Goal: Information Seeking & Learning: Learn about a topic

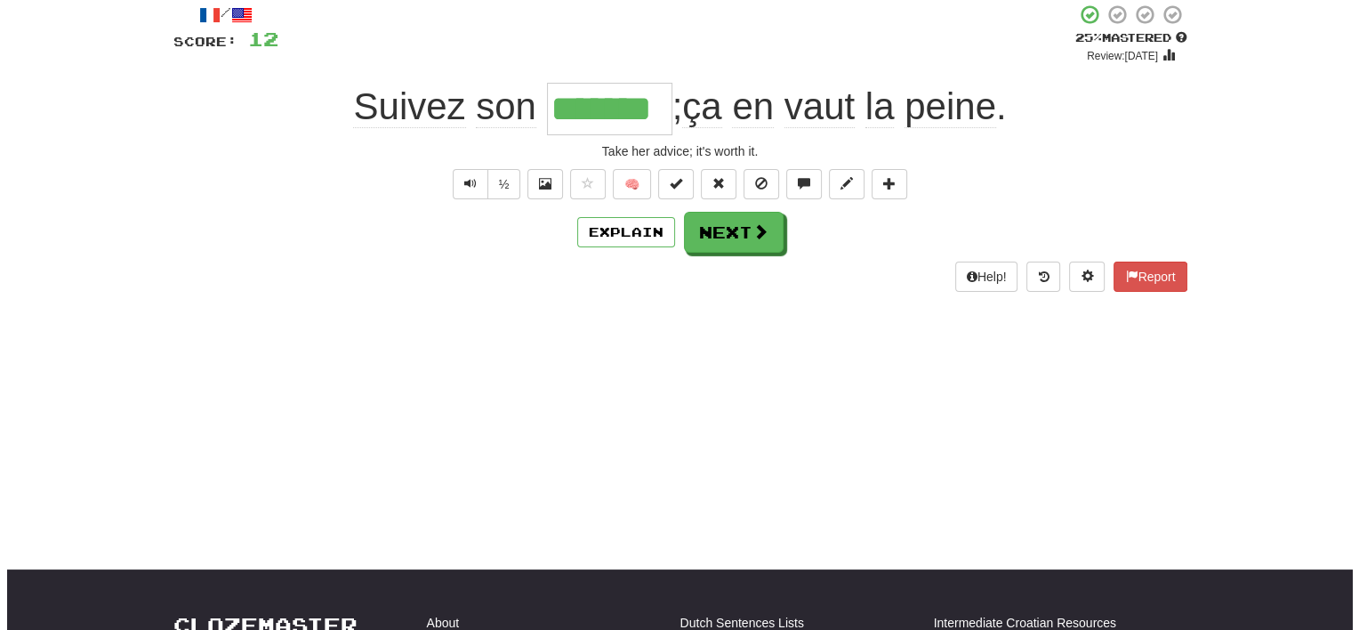
scroll to position [144, 0]
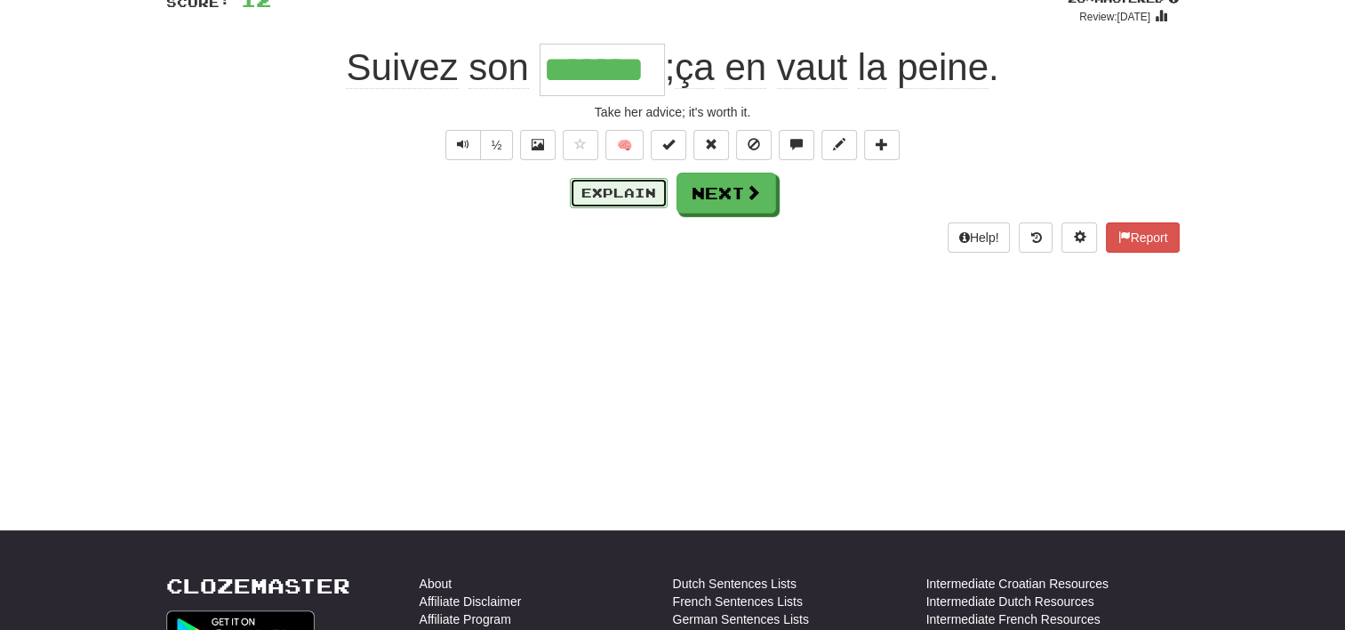
click at [620, 198] on button "Explain" at bounding box center [619, 193] width 98 height 30
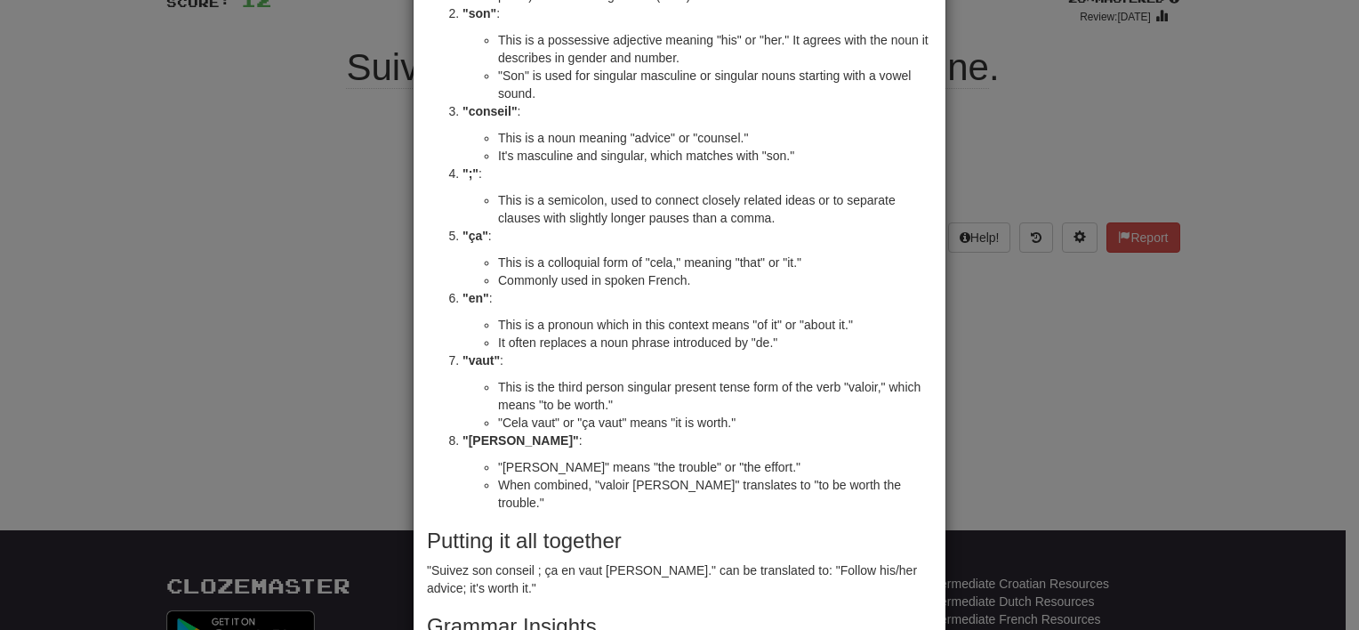
scroll to position [269, 0]
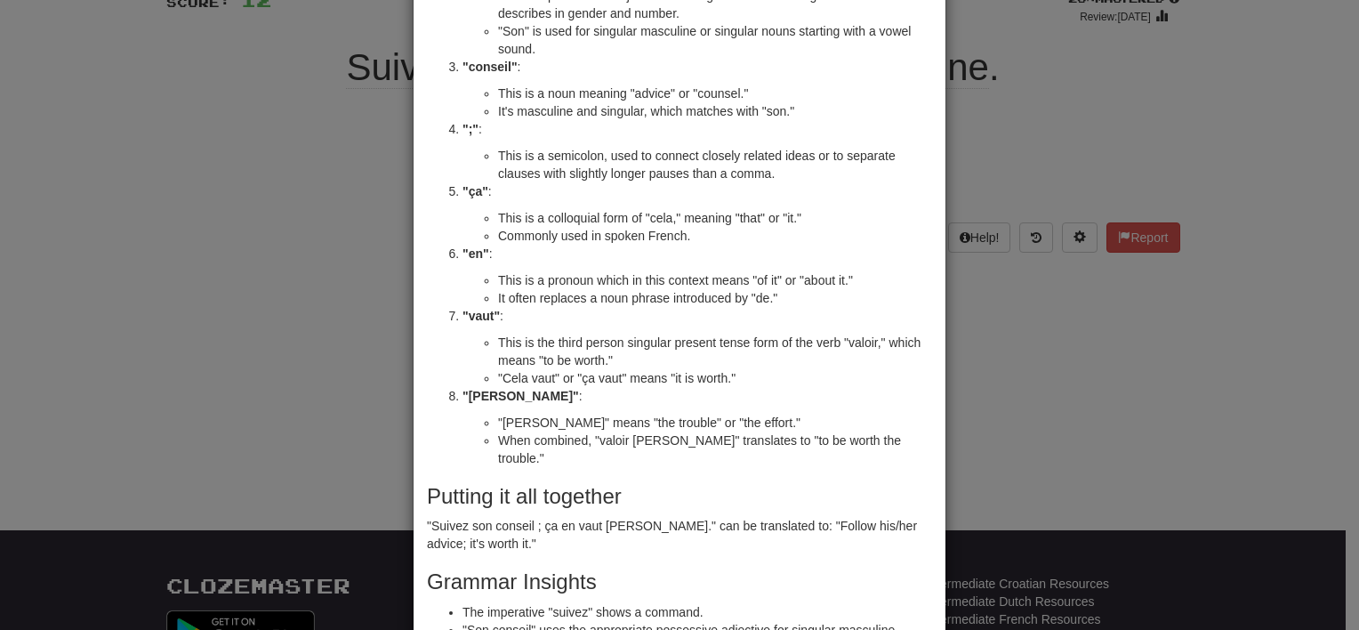
click at [1111, 103] on div "× Explanation Sure! Let's break down the French sentence "Suivez son conseil ; …" at bounding box center [679, 315] width 1359 height 630
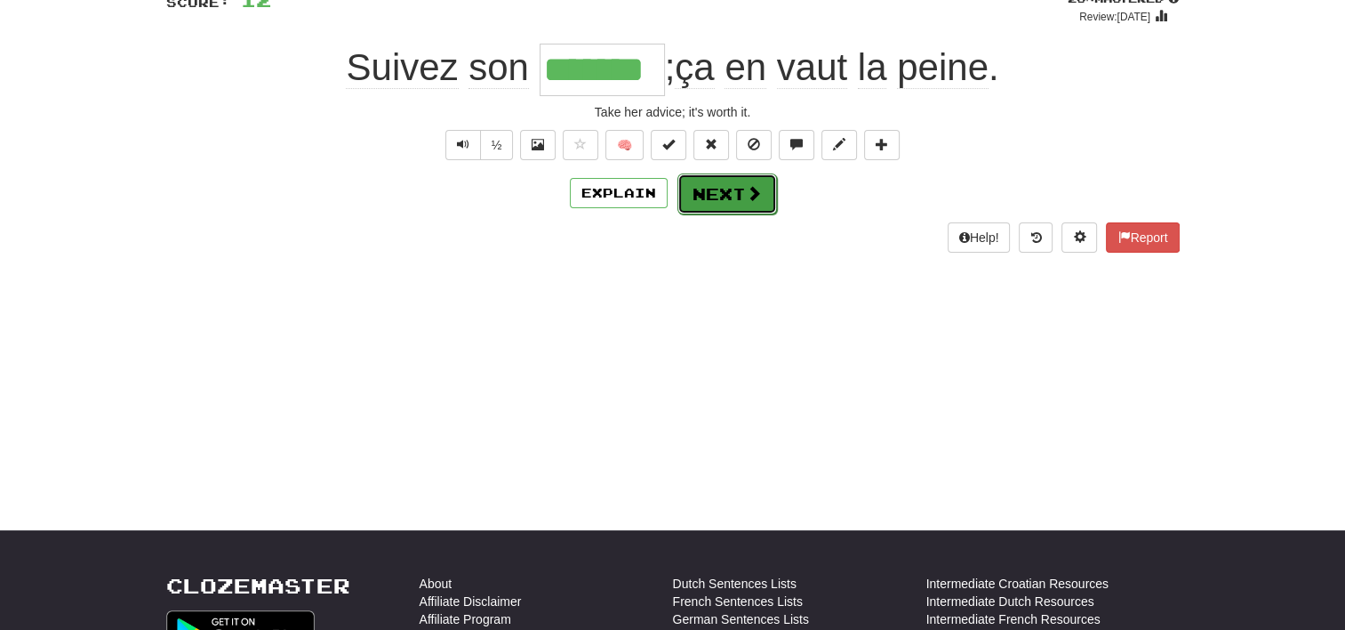
click at [731, 196] on button "Next" at bounding box center [728, 193] width 100 height 41
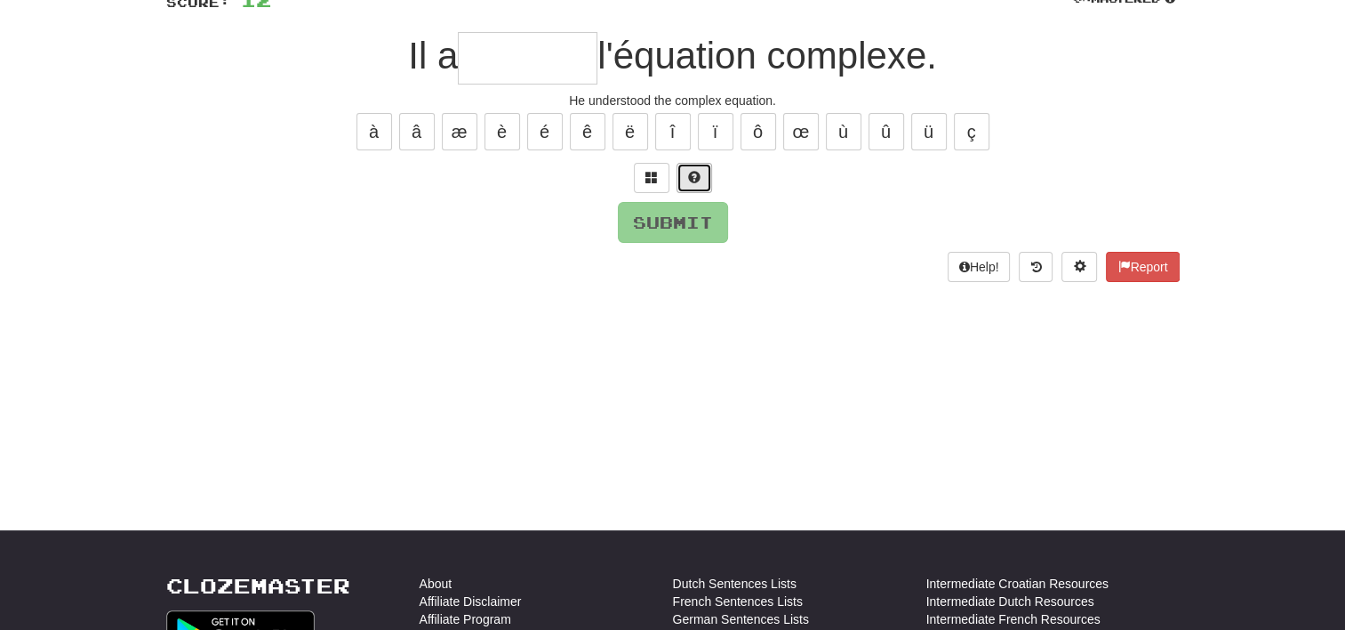
click at [697, 173] on span at bounding box center [694, 177] width 12 height 12
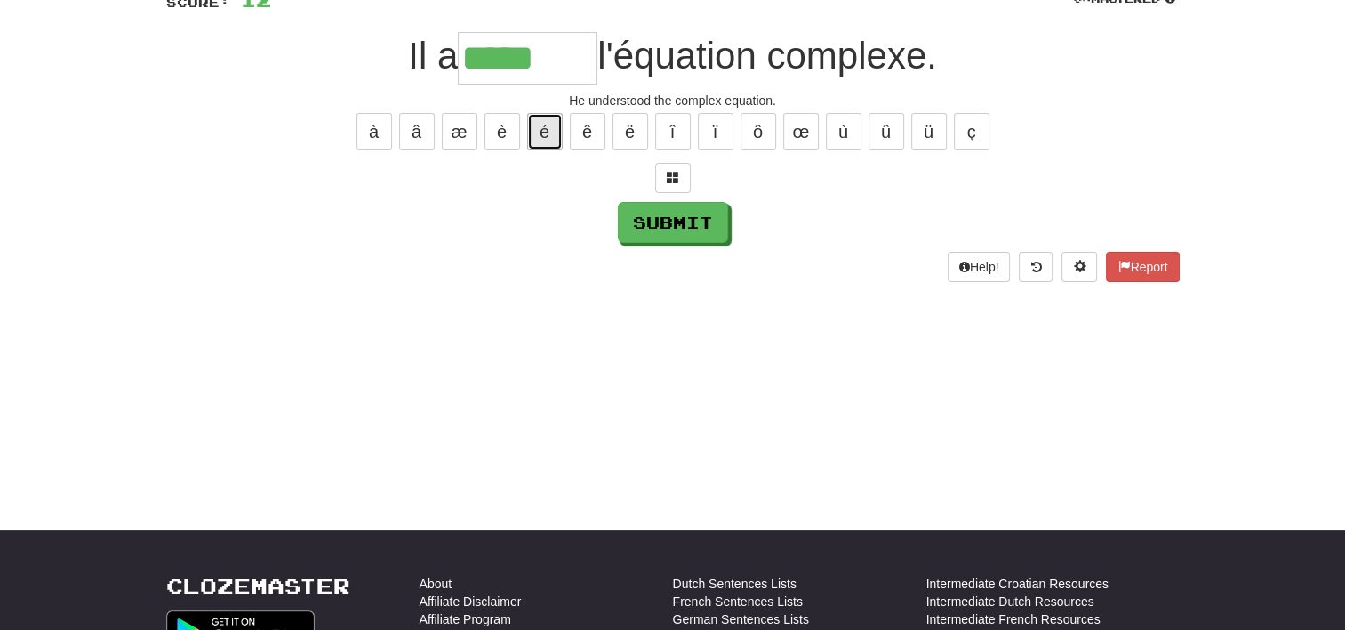
click at [555, 131] on button "é" at bounding box center [545, 131] width 36 height 37
click at [507, 125] on button "è" at bounding box center [503, 131] width 36 height 37
click at [683, 227] on button "Submit" at bounding box center [674, 223] width 110 height 41
click at [574, 65] on input "******" at bounding box center [528, 58] width 140 height 52
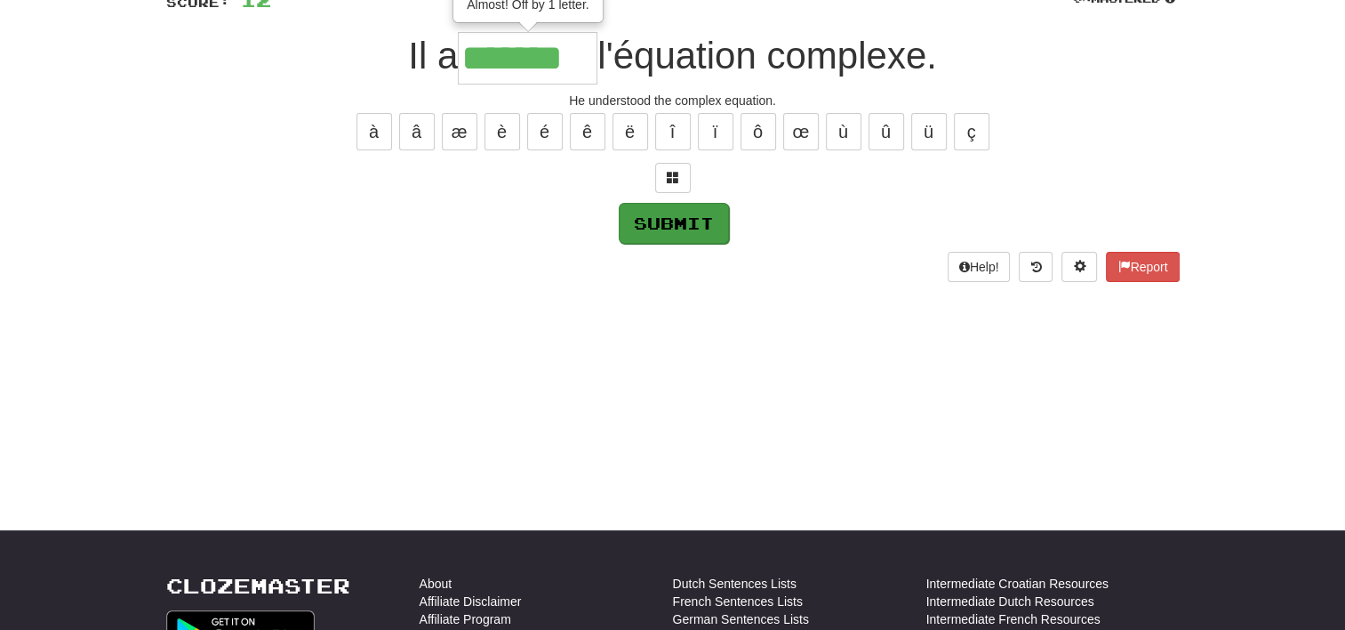
type input "*******"
click at [695, 221] on button "Submit" at bounding box center [674, 223] width 110 height 41
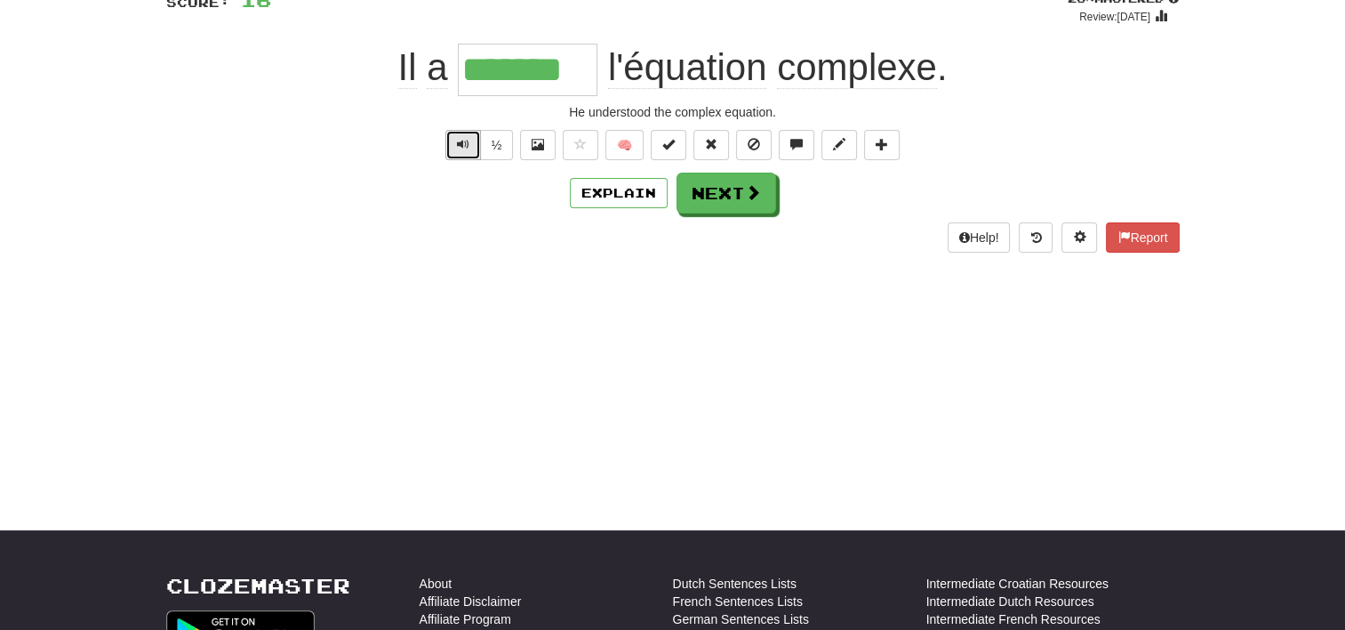
click at [468, 141] on span "Text-to-speech controls" at bounding box center [463, 144] width 12 height 12
click at [733, 191] on button "Next" at bounding box center [728, 193] width 100 height 41
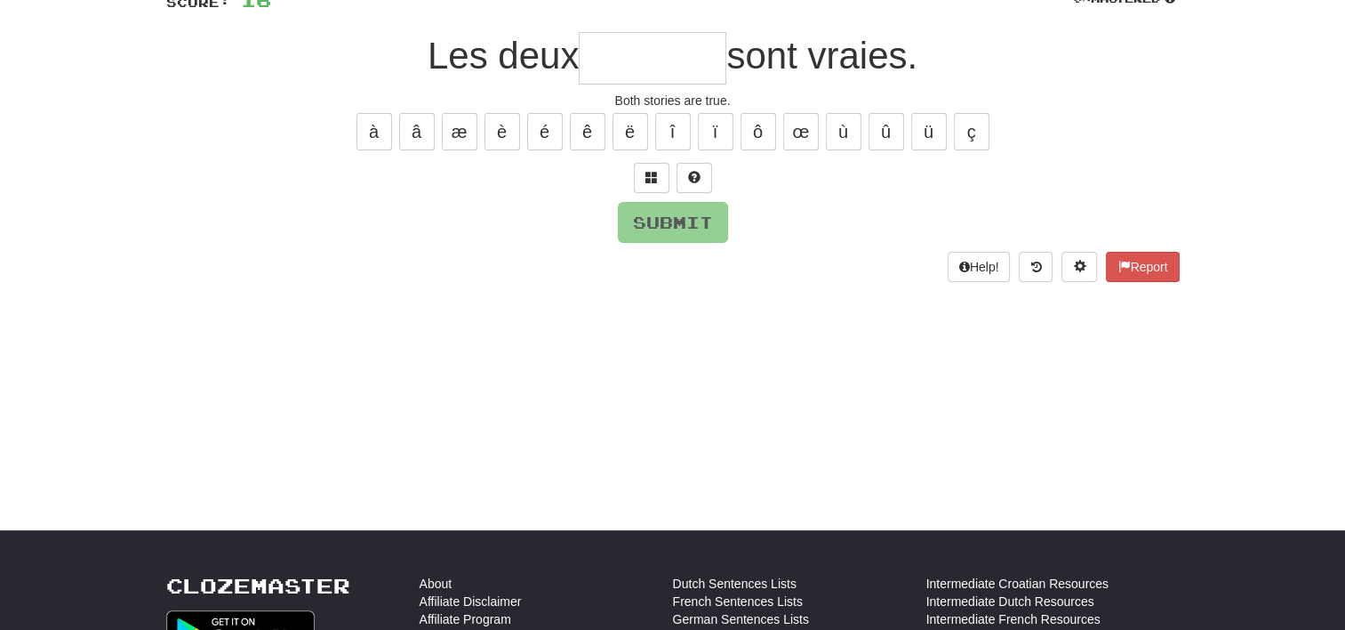
click at [664, 57] on input "text" at bounding box center [653, 58] width 148 height 52
type input "*********"
click at [690, 213] on button "Submit" at bounding box center [674, 223] width 110 height 41
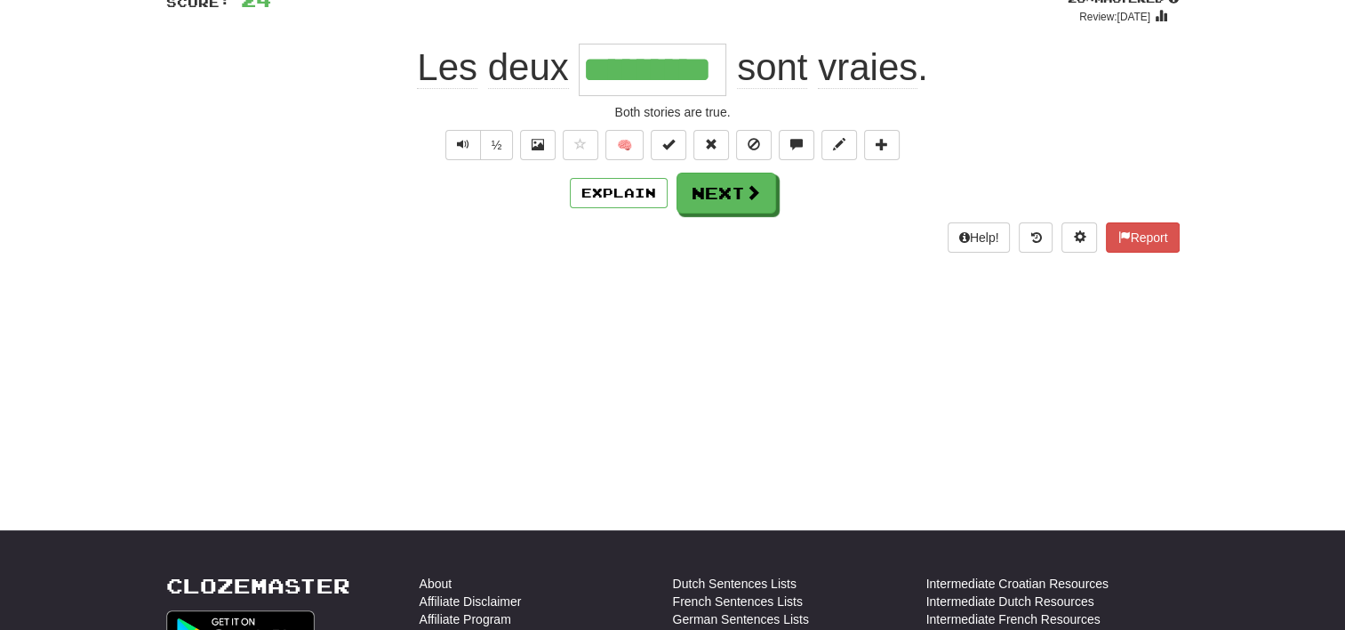
click at [615, 267] on div "/ Score: 24 + 8 25 % Mastered Review: [DATE] Les deux ********* sont vraies . B…" at bounding box center [673, 114] width 1014 height 325
click at [609, 185] on button "Explain" at bounding box center [619, 193] width 98 height 30
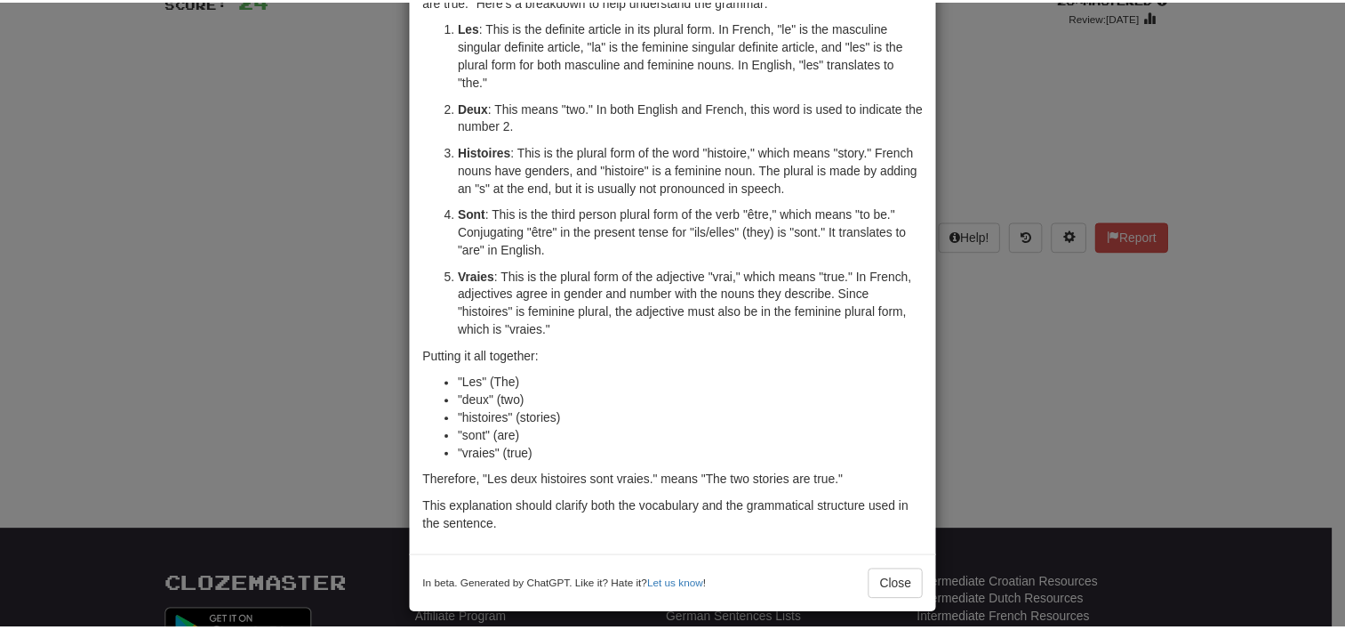
scroll to position [124, 0]
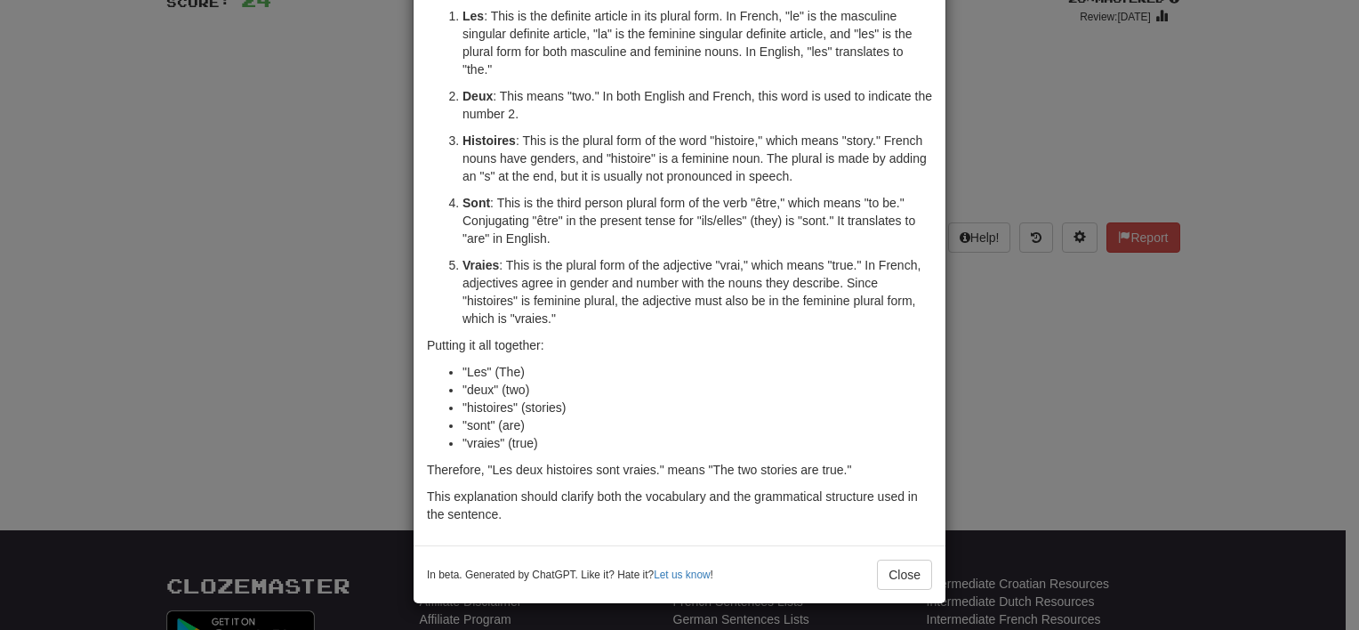
click at [1008, 58] on div "× Explanation Sure! The French sentence "Les deux histoires sont vraies." trans…" at bounding box center [679, 315] width 1359 height 630
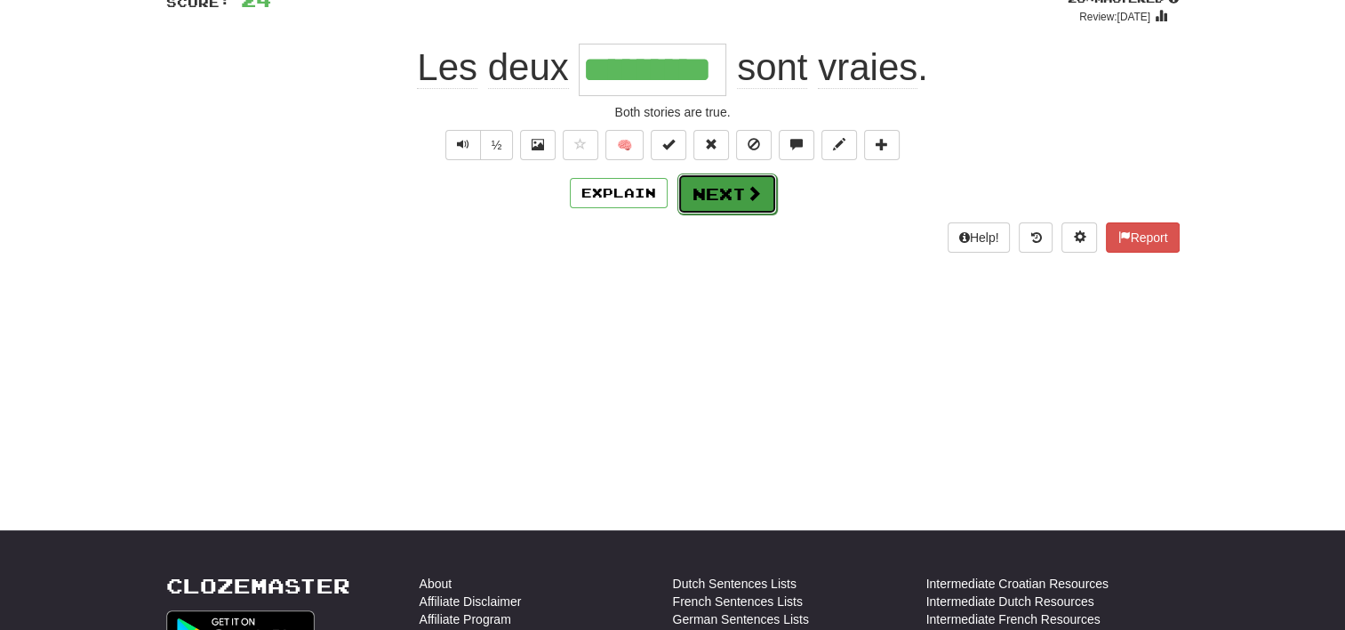
click at [746, 189] on span at bounding box center [754, 193] width 16 height 16
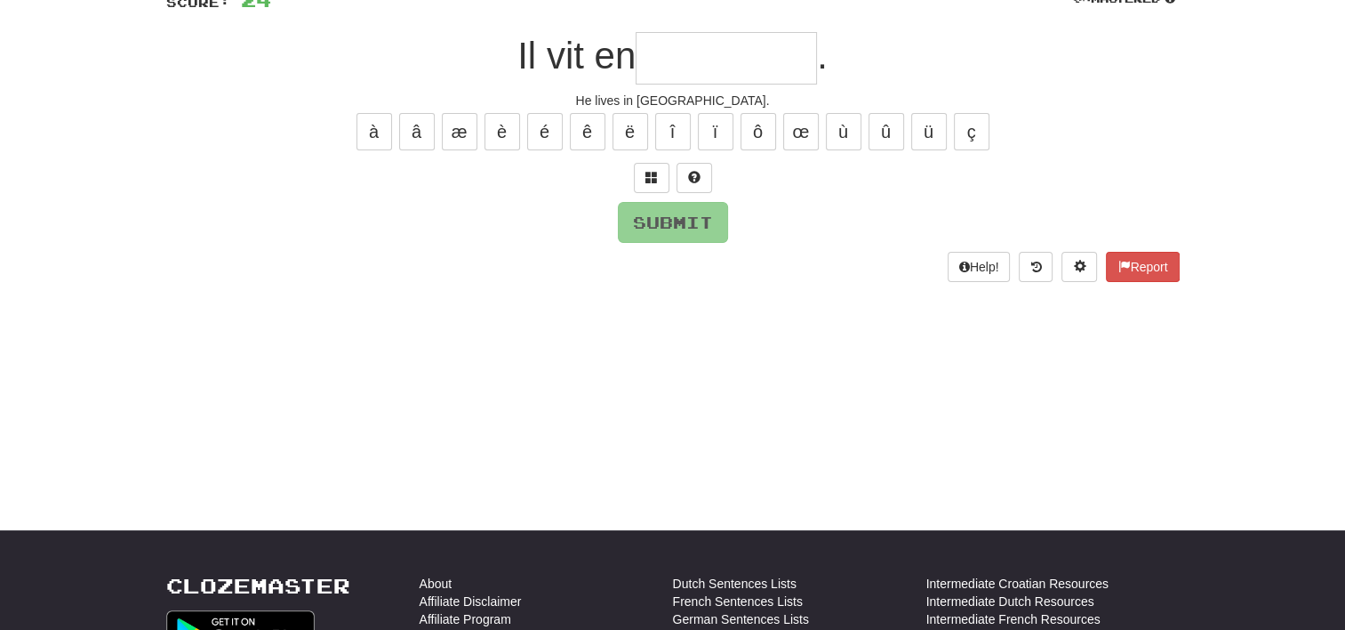
click at [724, 60] on input "text" at bounding box center [726, 58] width 181 height 52
type input "*"
click at [653, 171] on span at bounding box center [652, 177] width 12 height 12
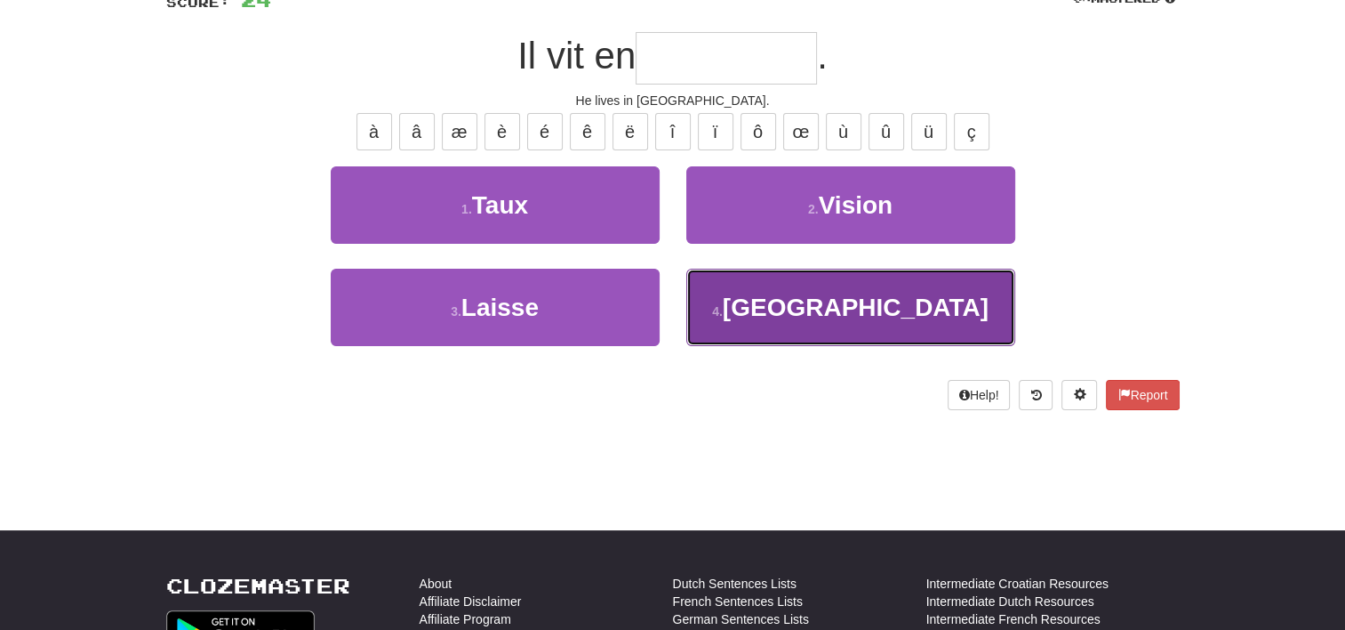
click at [829, 324] on button "4 . [GEOGRAPHIC_DATA]" at bounding box center [850, 307] width 329 height 77
type input "**********"
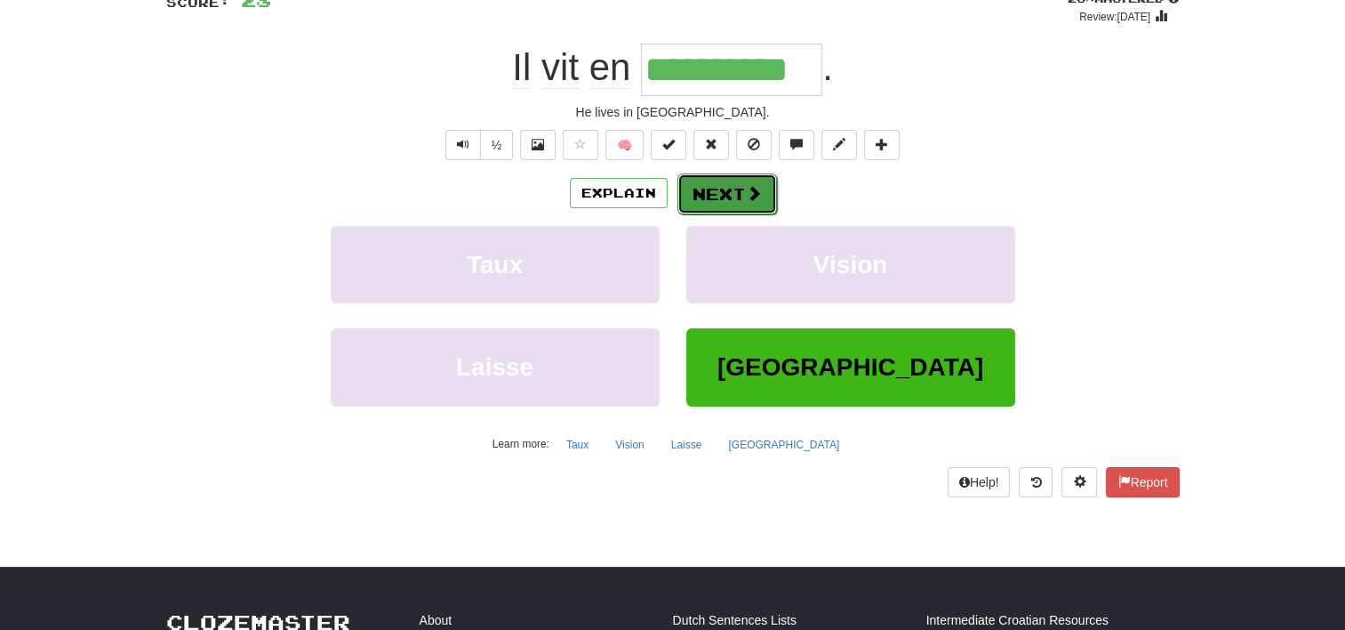
click at [733, 184] on button "Next" at bounding box center [728, 193] width 100 height 41
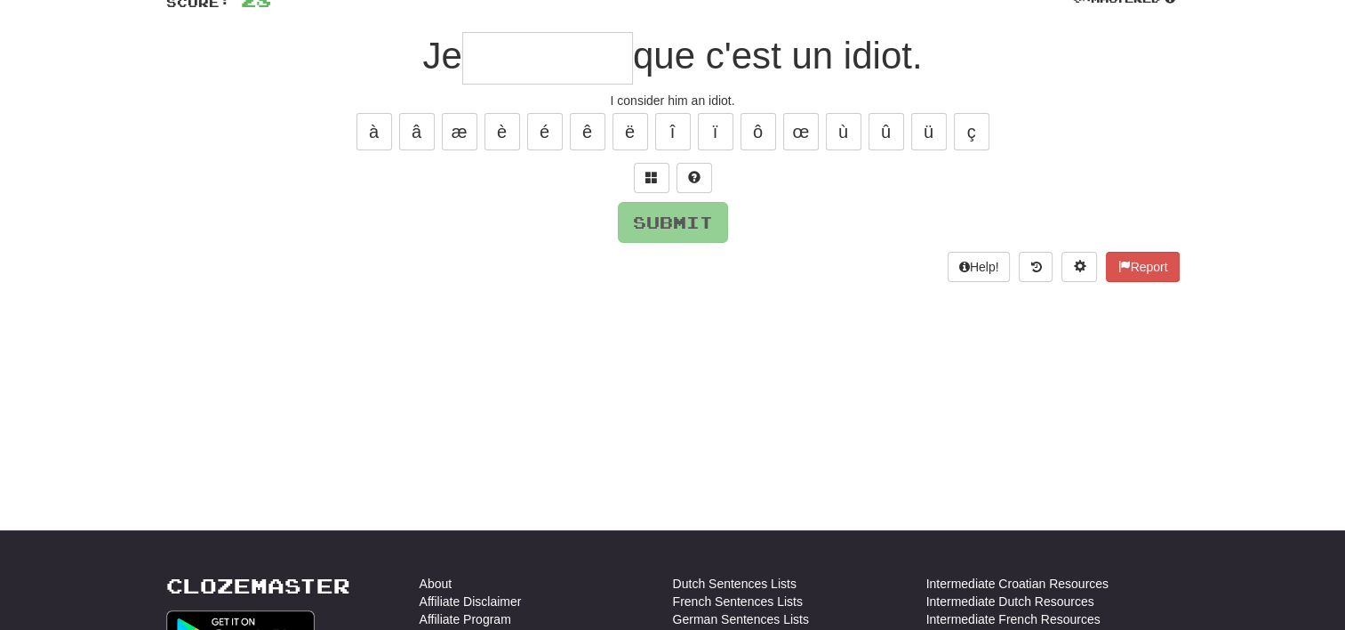
click at [484, 65] on input "text" at bounding box center [547, 58] width 171 height 52
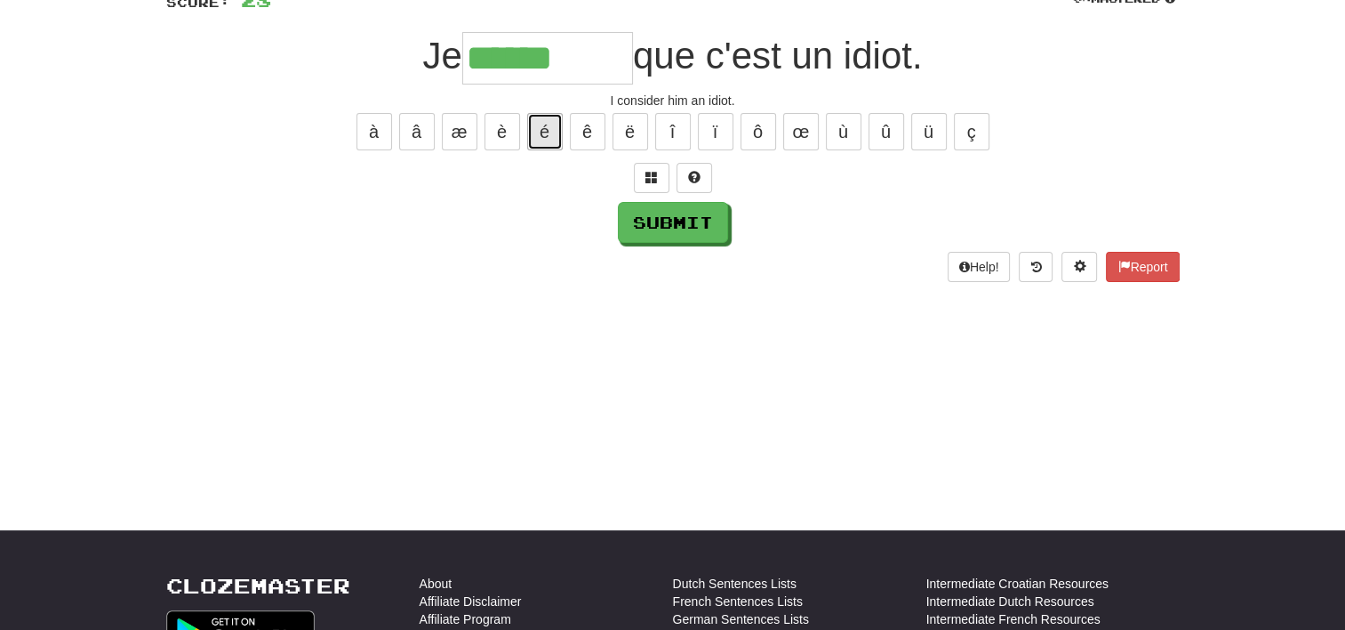
click at [540, 138] on button "é" at bounding box center [545, 131] width 36 height 37
click at [501, 132] on button "è" at bounding box center [503, 131] width 36 height 37
type input "*********"
click at [676, 218] on button "Submit" at bounding box center [674, 223] width 110 height 41
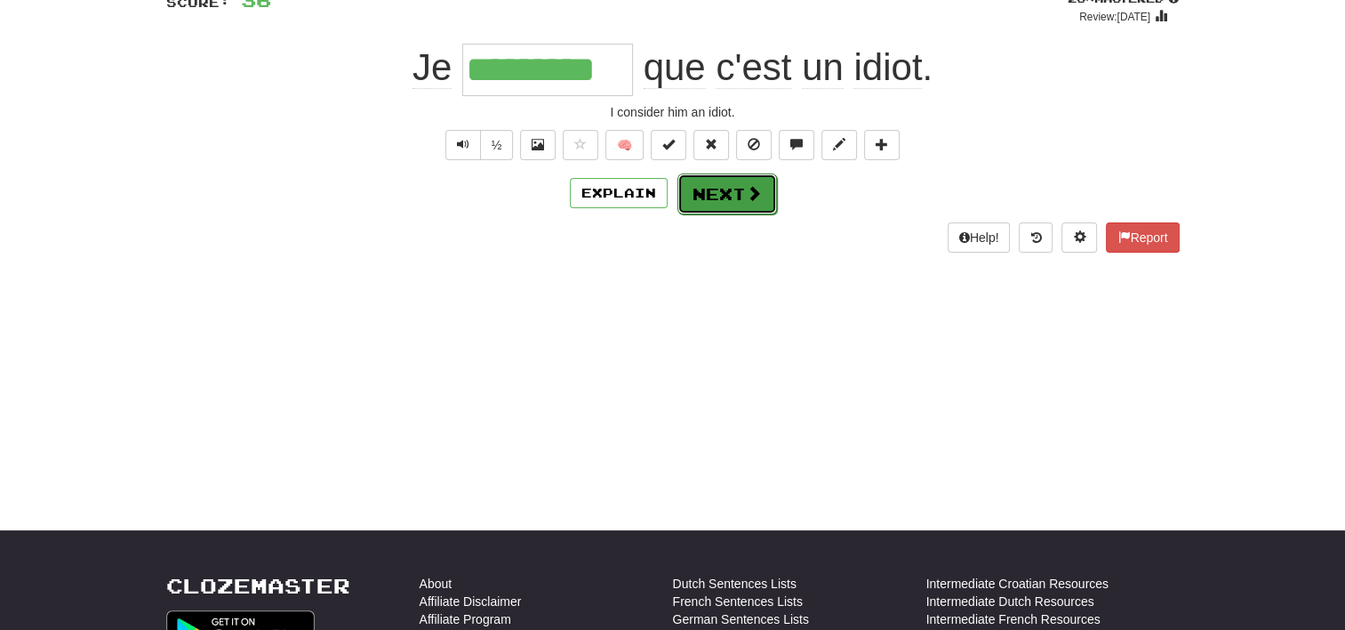
click at [735, 183] on button "Next" at bounding box center [728, 193] width 100 height 41
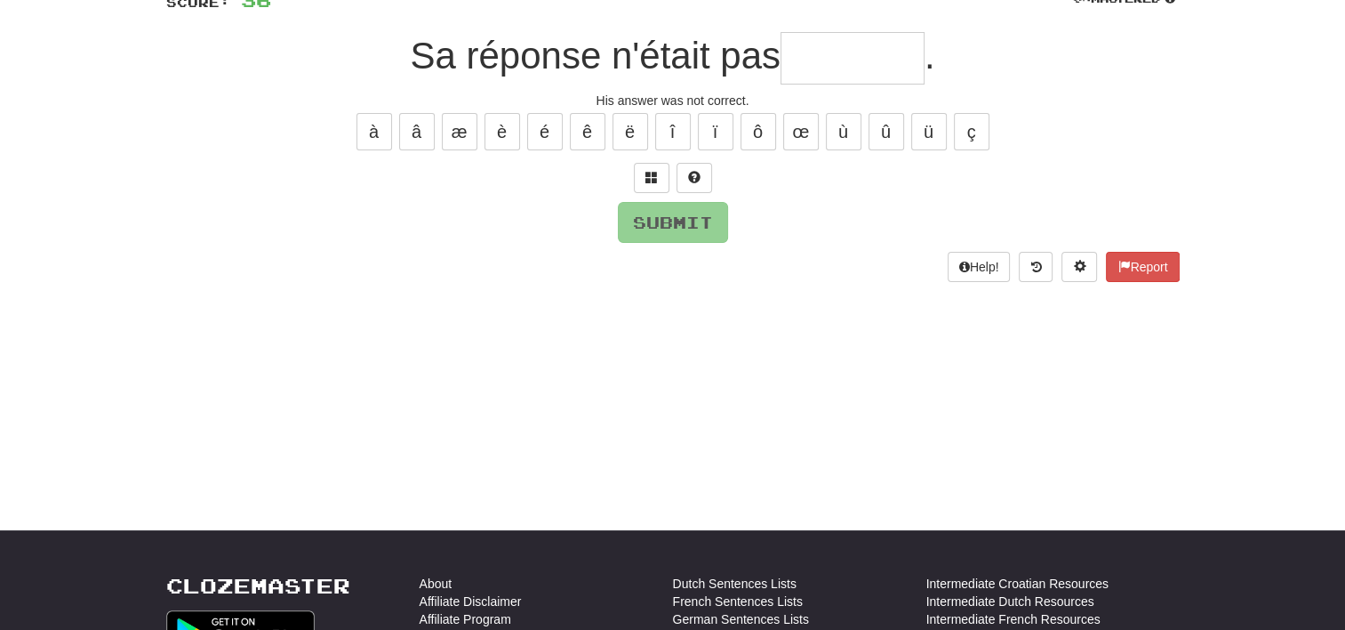
click at [821, 68] on input "text" at bounding box center [853, 58] width 144 height 52
type input "********"
click at [680, 221] on button "Submit" at bounding box center [674, 223] width 110 height 41
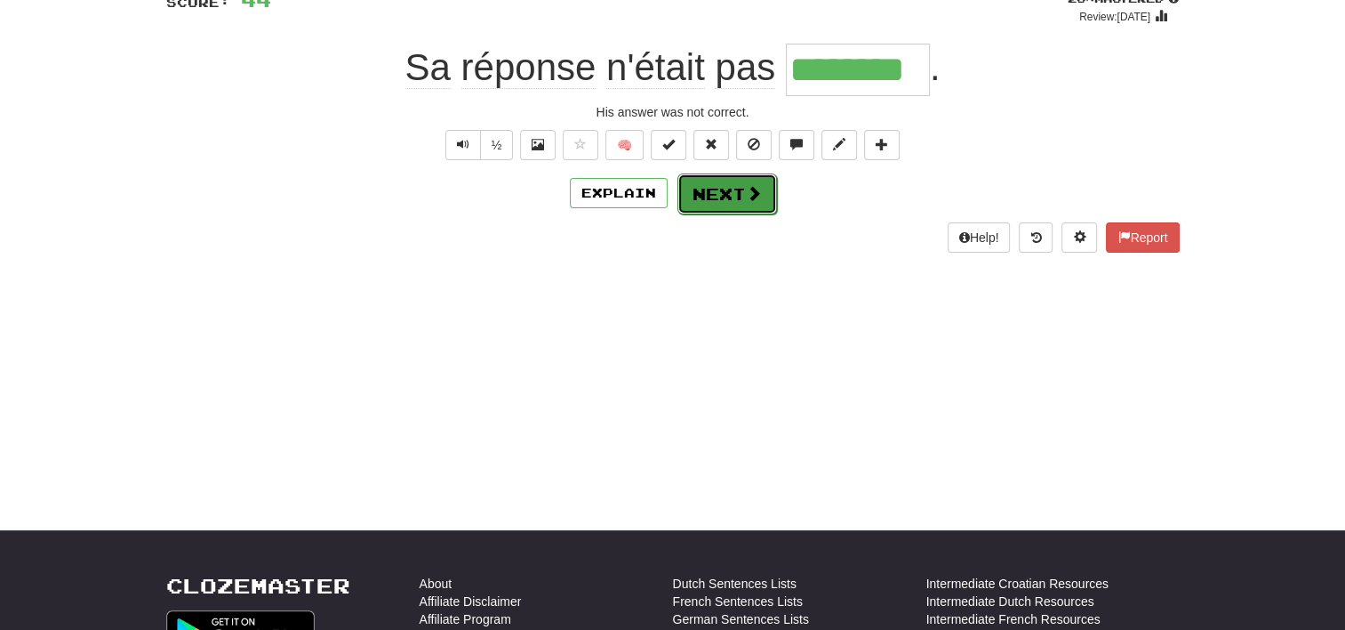
click at [727, 192] on button "Next" at bounding box center [728, 193] width 100 height 41
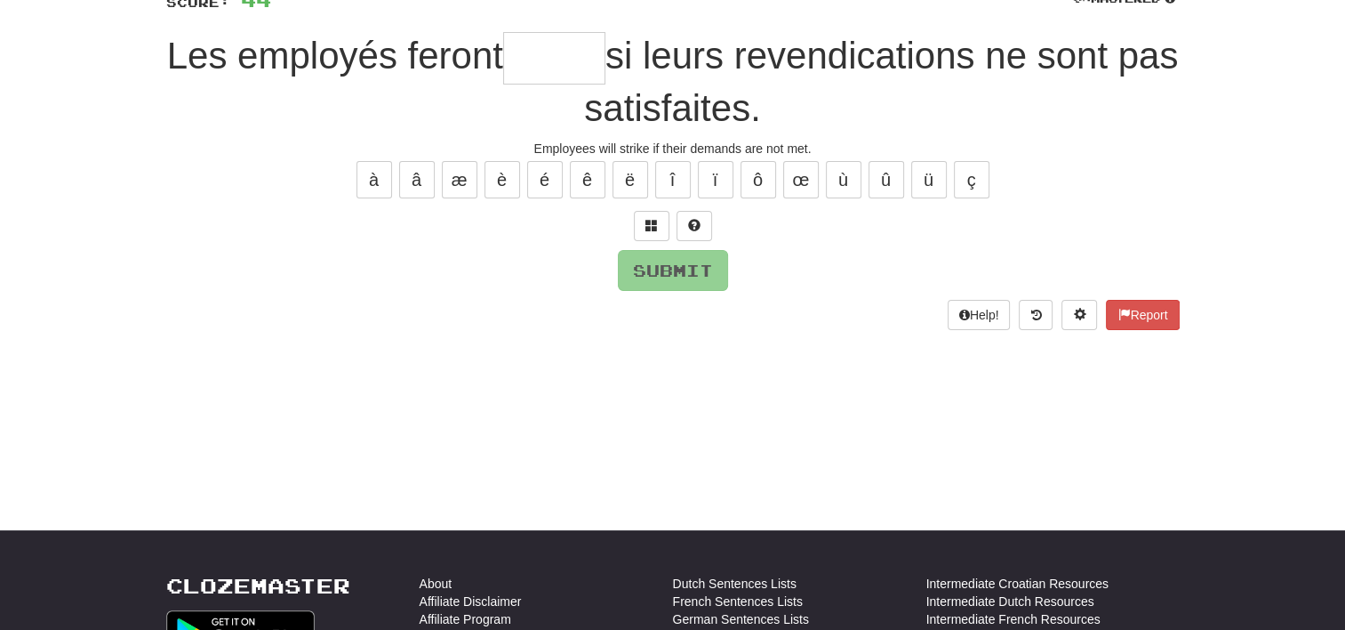
type input "*"
click at [698, 219] on span at bounding box center [694, 225] width 12 height 12
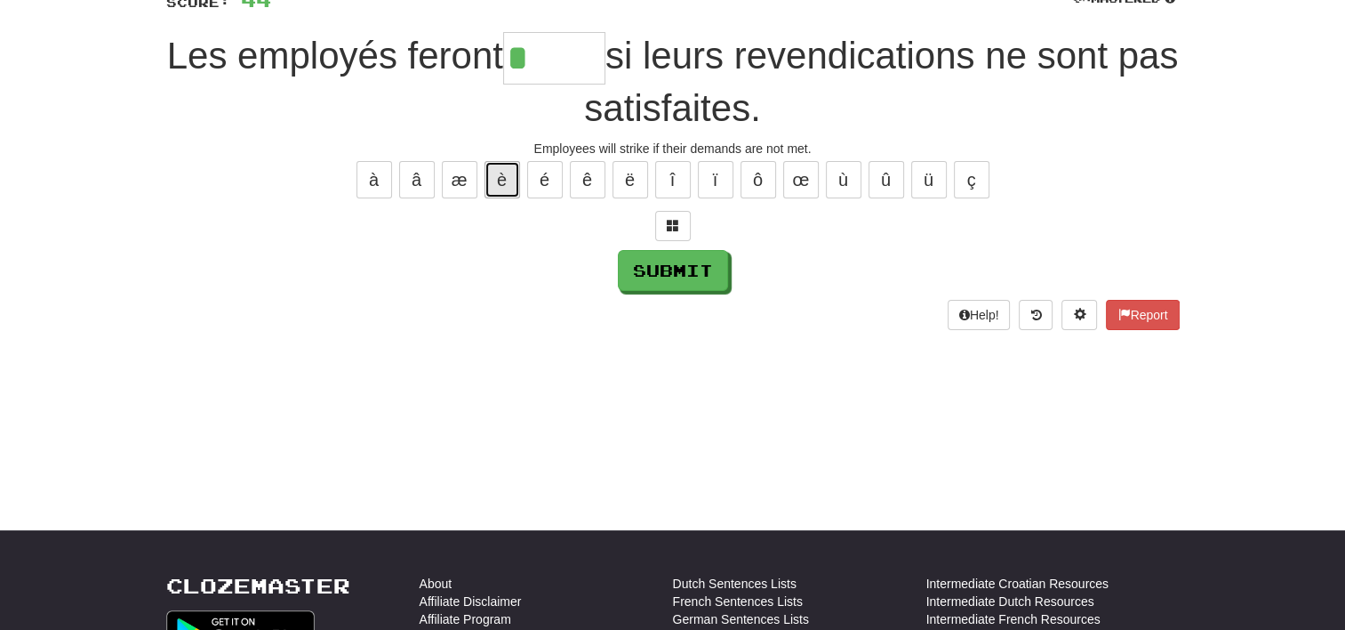
click at [499, 173] on button "è" at bounding box center [503, 179] width 36 height 37
click at [555, 168] on button "é" at bounding box center [545, 179] width 36 height 37
click at [672, 229] on span at bounding box center [673, 225] width 12 height 12
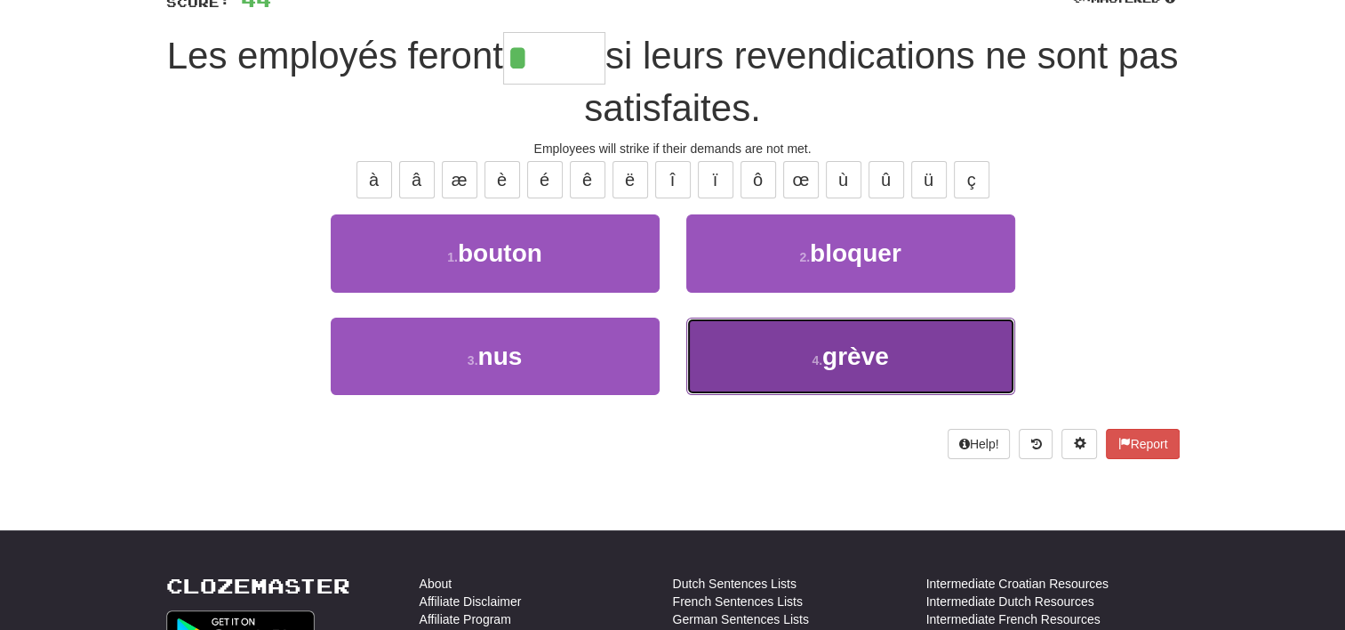
click at [839, 347] on span "grève" at bounding box center [856, 356] width 67 height 28
type input "*****"
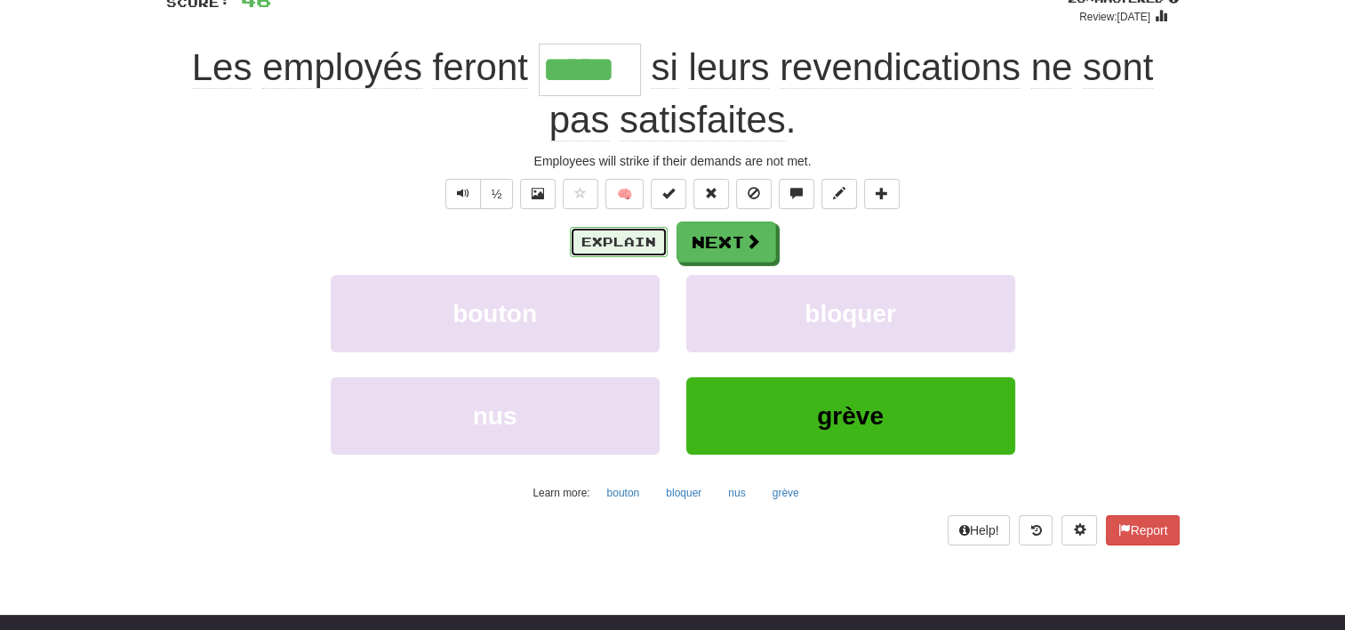
click at [629, 236] on button "Explain" at bounding box center [619, 242] width 98 height 30
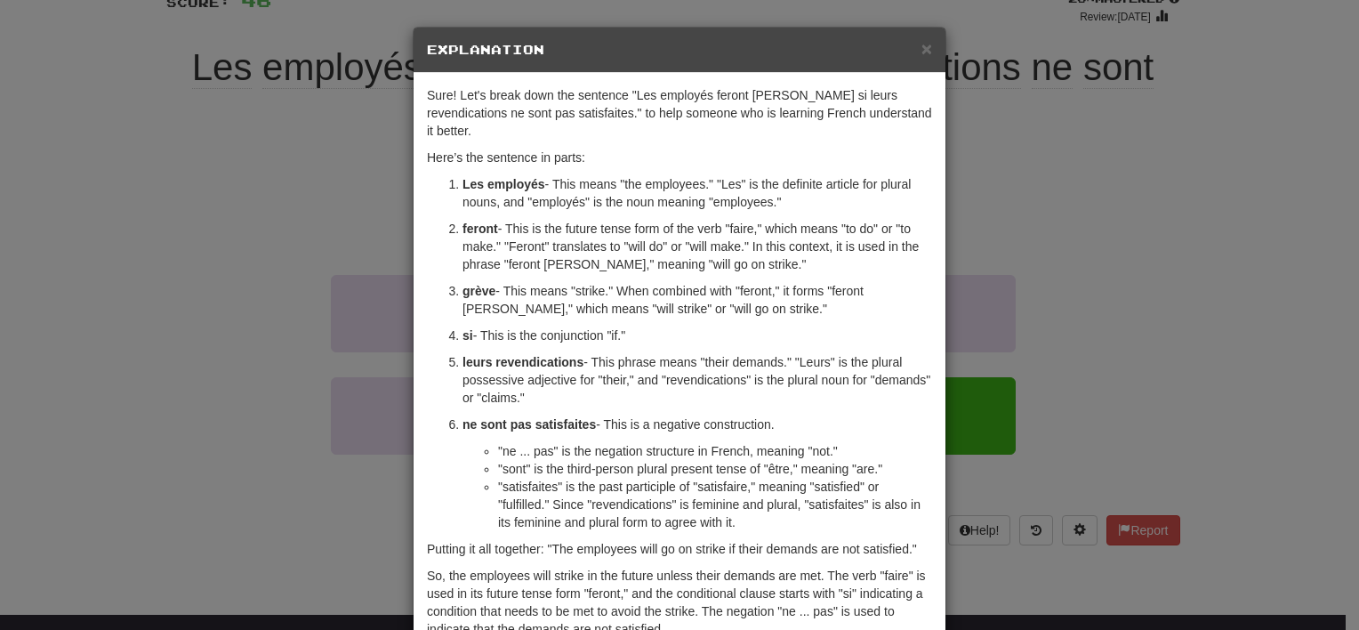
click at [276, 199] on div "× Explanation Sure! Let's break down the sentence "Les employés feront [PERSON_…" at bounding box center [679, 315] width 1359 height 630
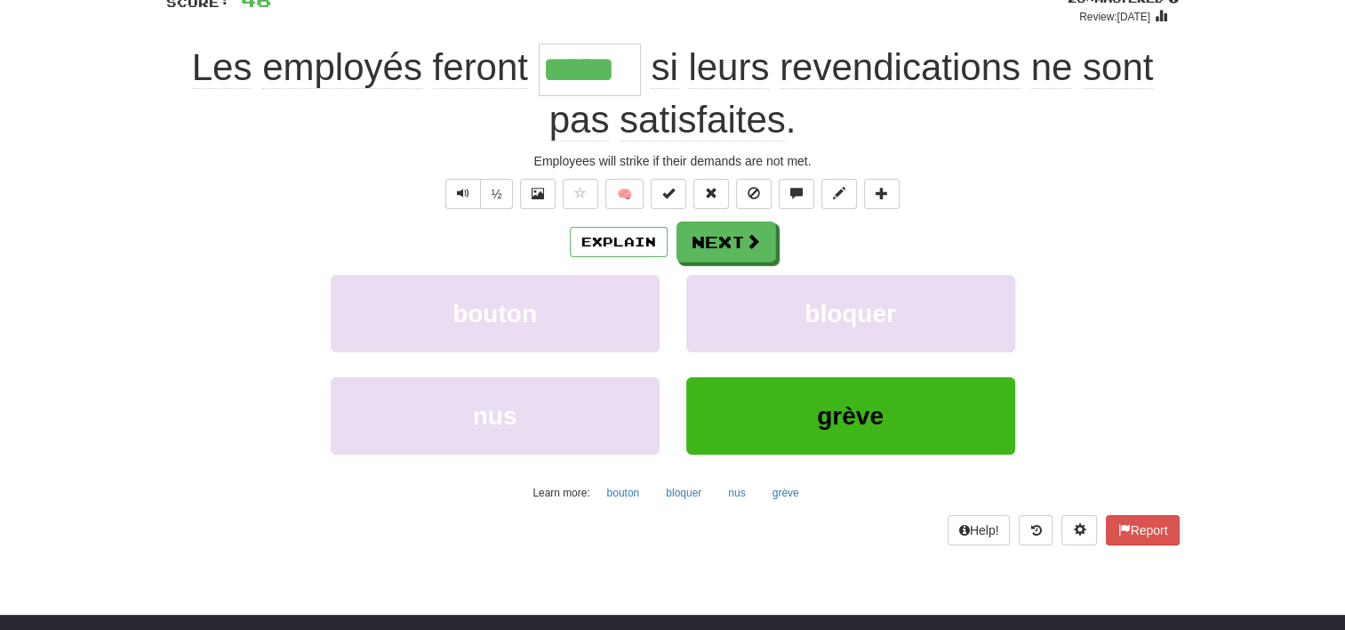
click at [923, 70] on span "revendications" at bounding box center [900, 67] width 241 height 43
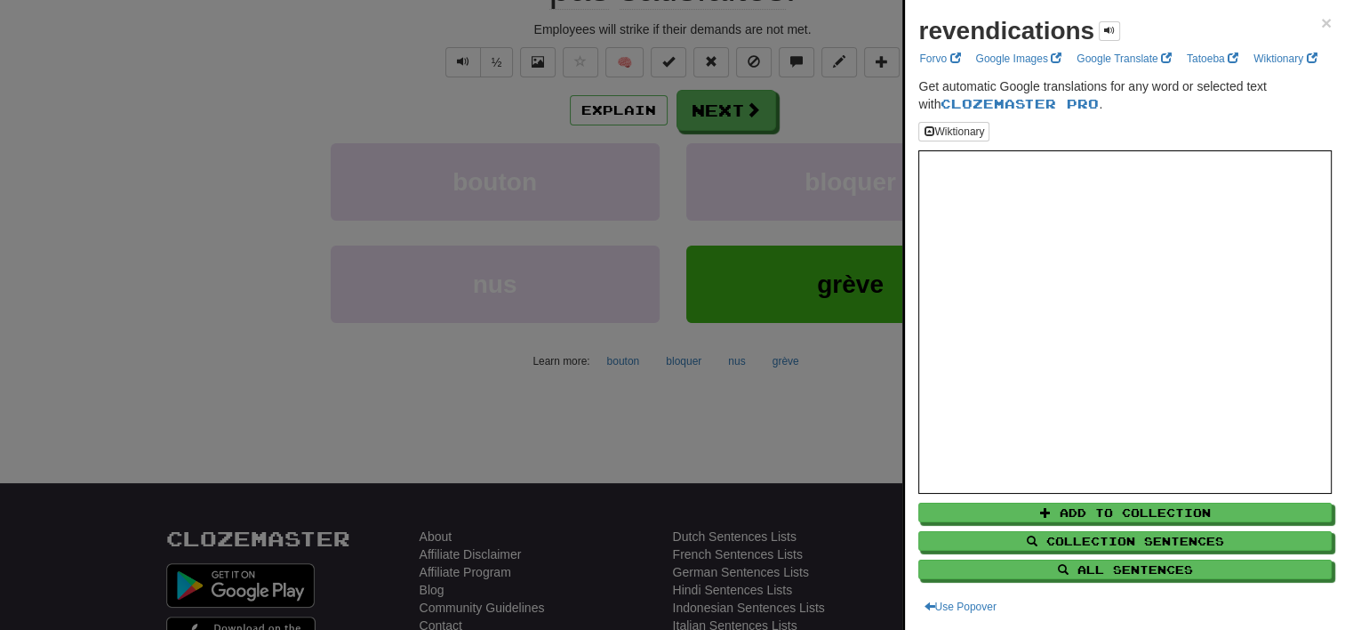
scroll to position [277, 0]
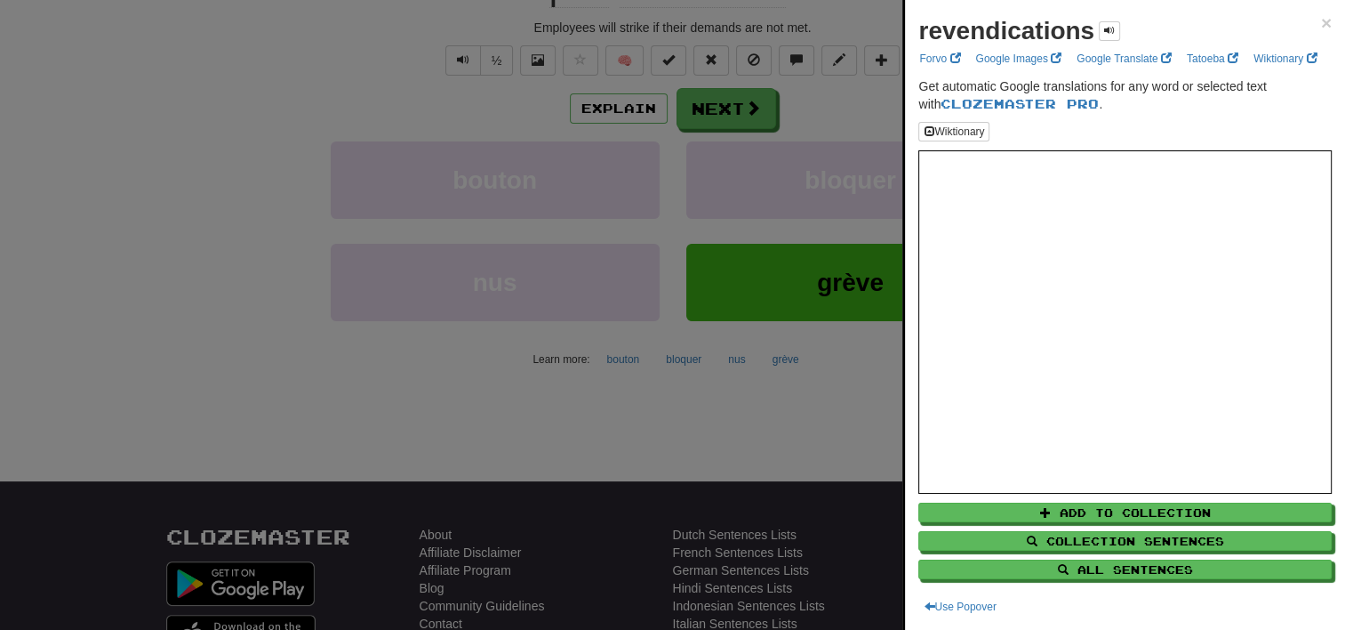
click at [128, 156] on div at bounding box center [672, 315] width 1345 height 630
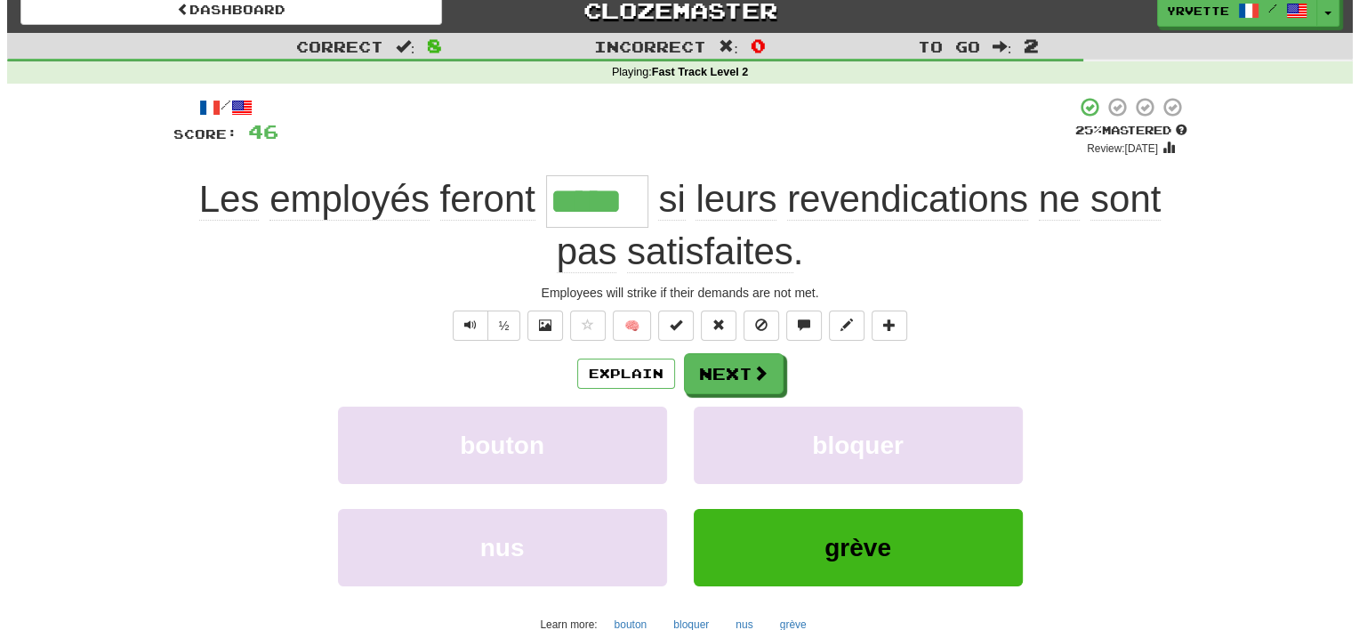
scroll to position [0, 0]
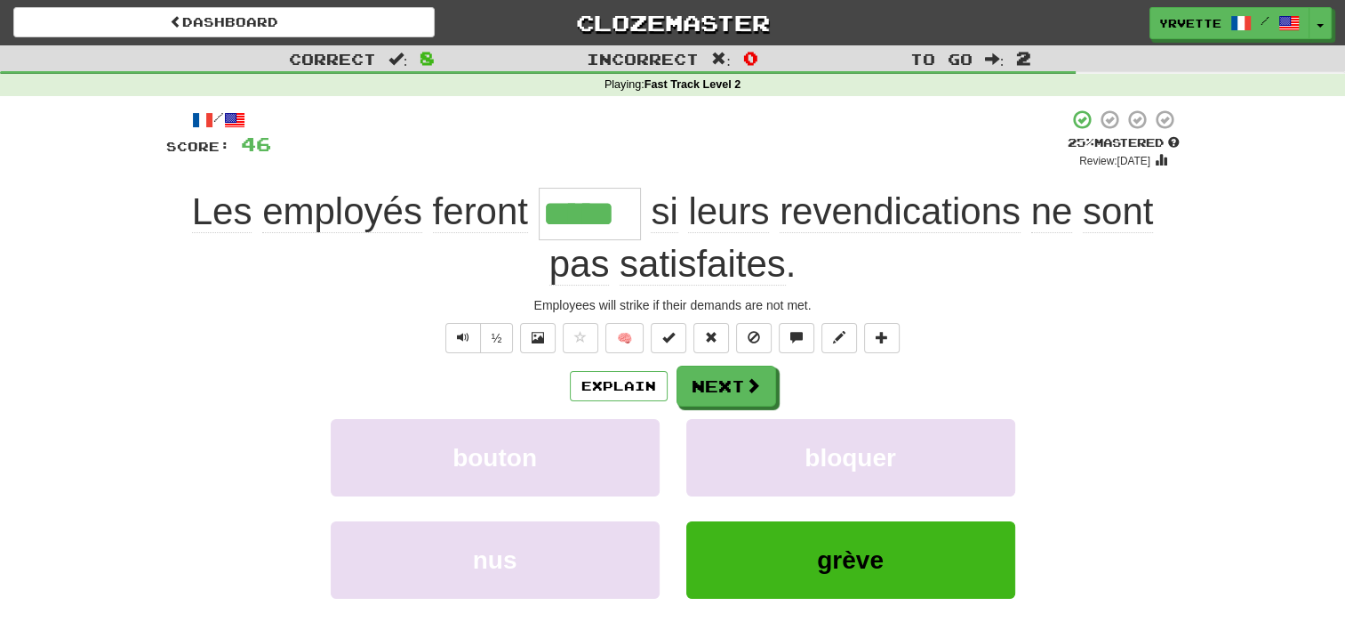
click at [392, 309] on div "Employees will strike if their demands are not met." at bounding box center [673, 305] width 1014 height 18
click at [900, 203] on span "revendications" at bounding box center [900, 211] width 241 height 43
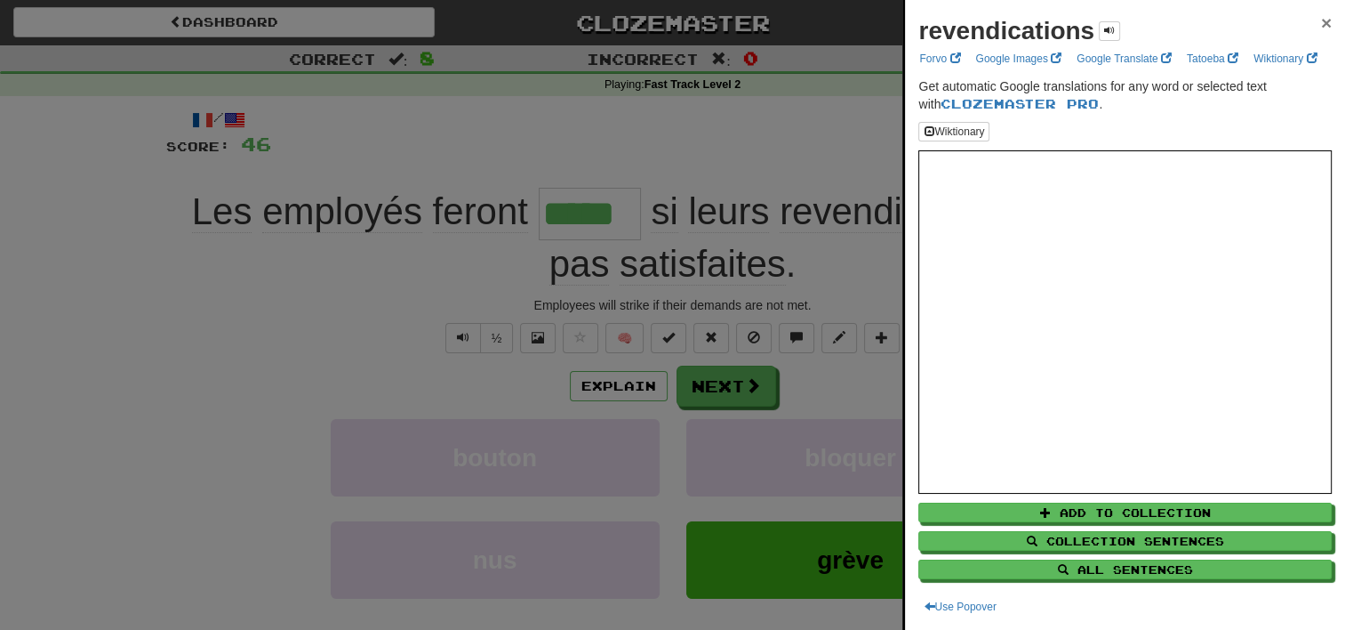
click at [1321, 19] on span "×" at bounding box center [1326, 22] width 11 height 20
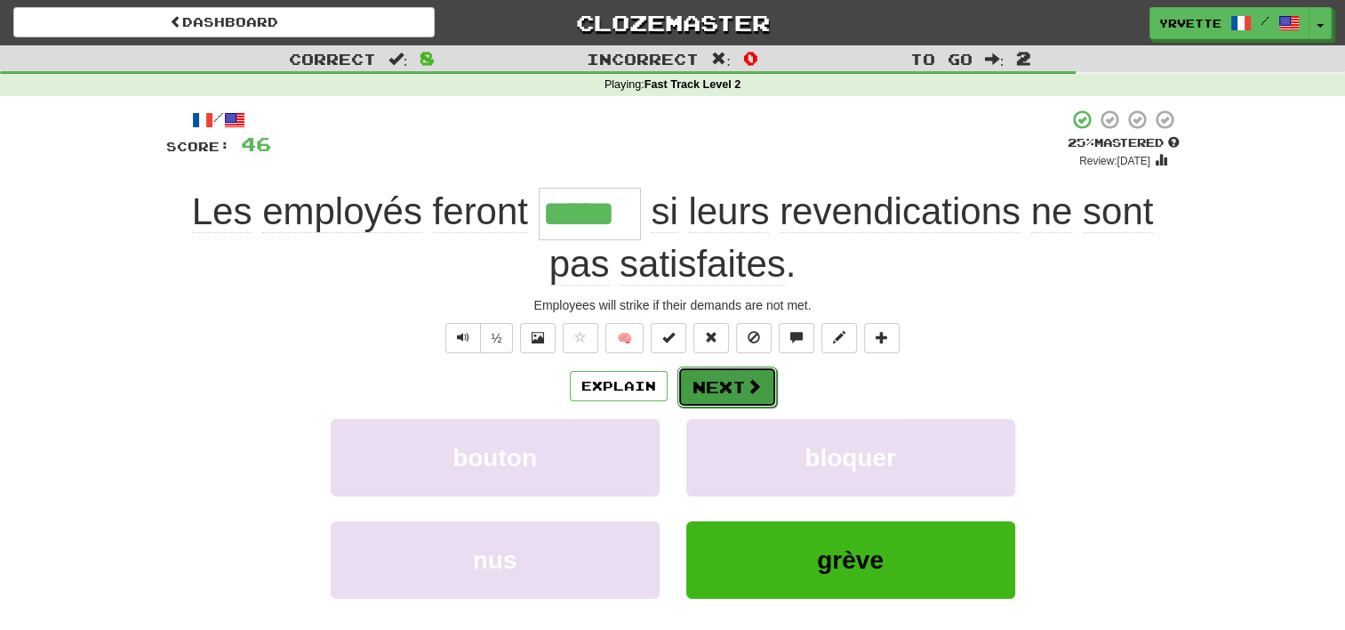
click at [732, 386] on button "Next" at bounding box center [728, 386] width 100 height 41
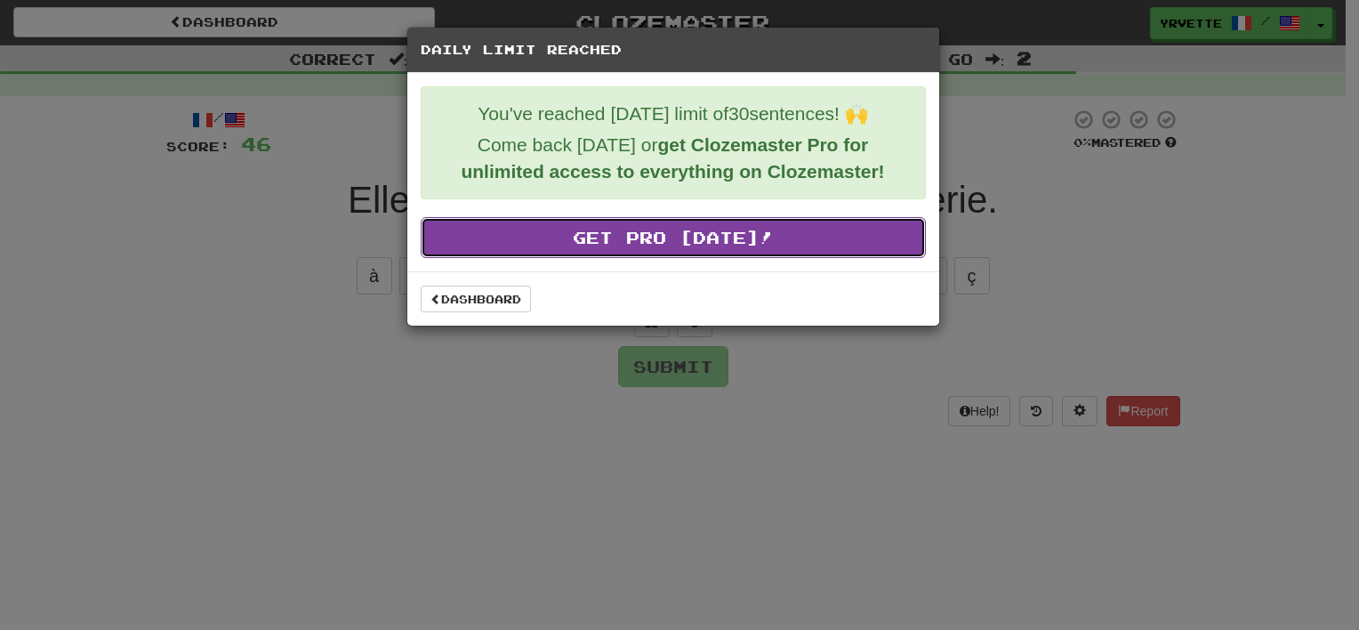
click at [752, 231] on link "Get Pro [DATE]!" at bounding box center [673, 237] width 505 height 41
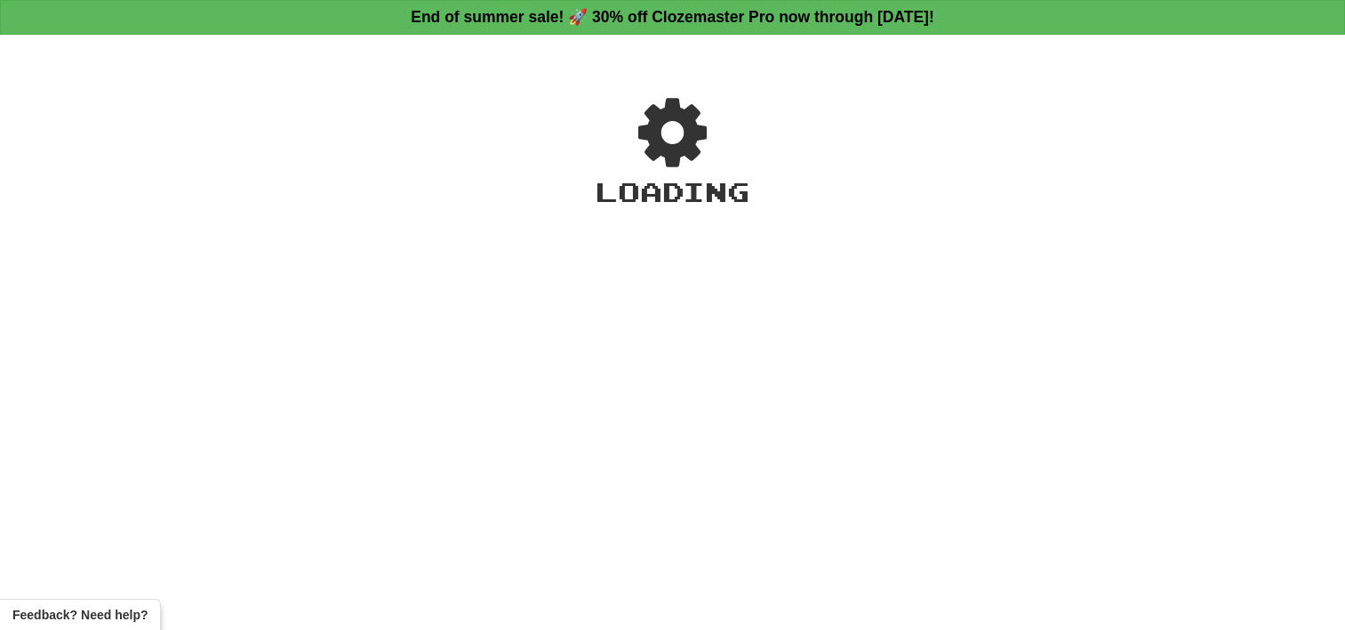
scroll to position [386, 0]
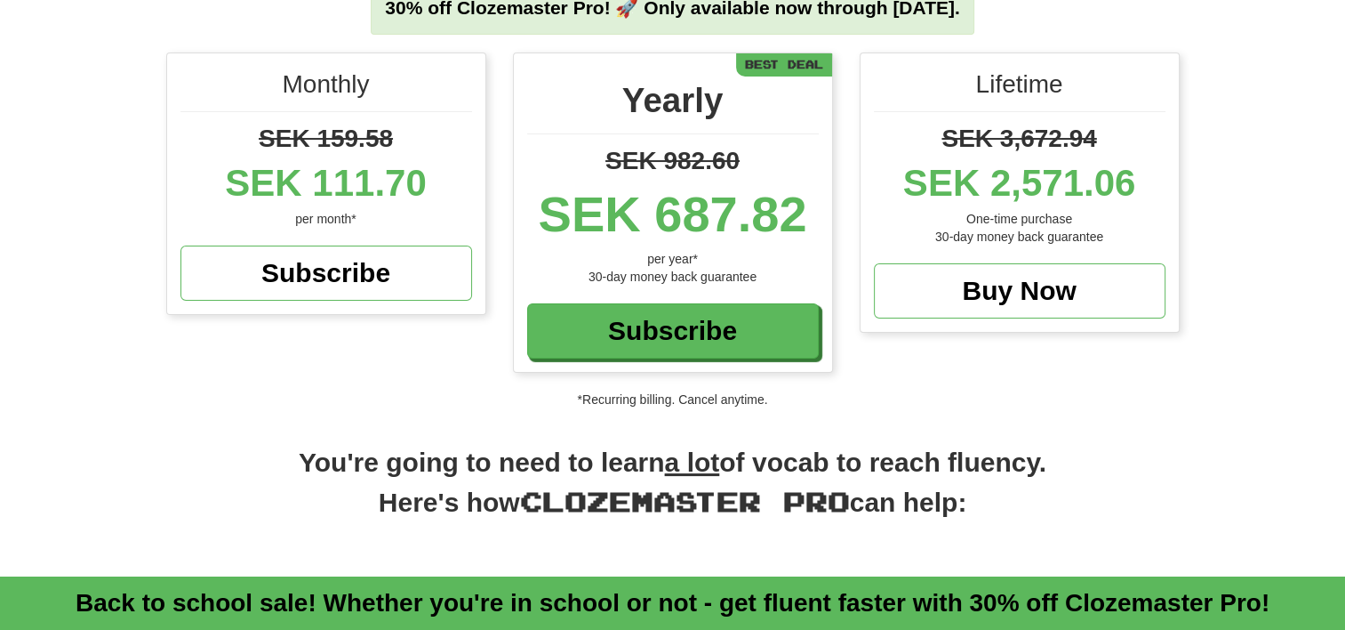
scroll to position [218, 0]
